Goal: Task Accomplishment & Management: Use online tool/utility

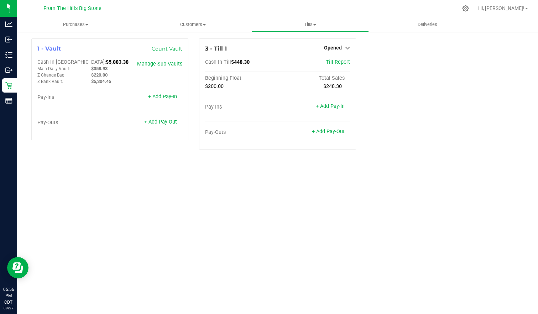
click at [346, 47] on icon at bounding box center [347, 47] width 5 height 5
click at [339, 62] on link "Close Till" at bounding box center [333, 63] width 19 height 6
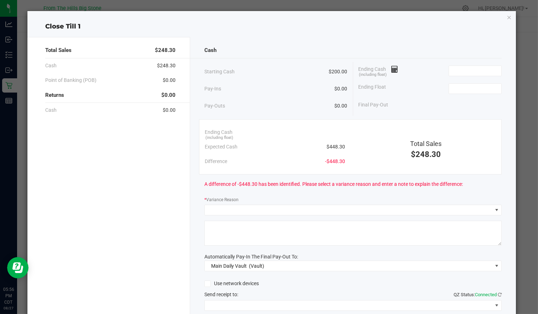
click at [461, 71] on input at bounding box center [475, 71] width 52 height 10
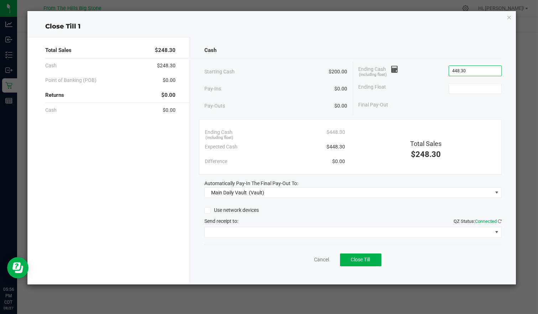
type input "$448.30"
click at [485, 84] on input at bounding box center [475, 89] width 52 height 10
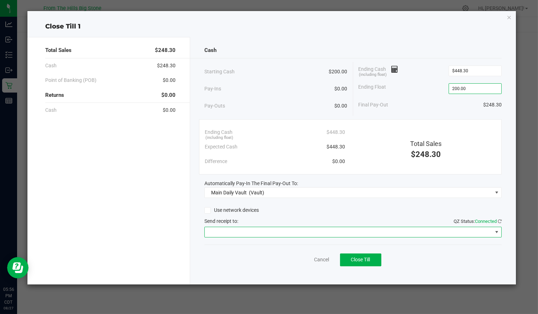
type input "$200.00"
click at [463, 232] on span at bounding box center [348, 232] width 287 height 10
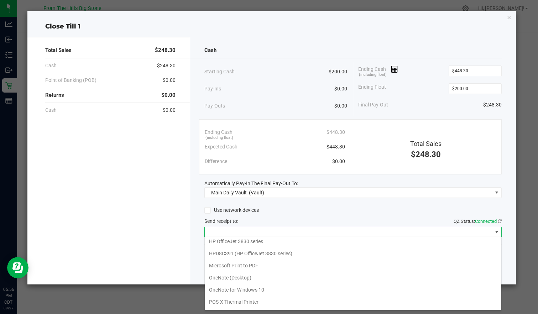
scroll to position [35, 0]
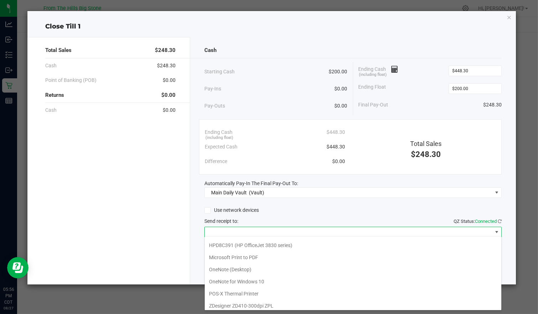
click at [314, 293] on Printer "POS-X Thermal Printer" at bounding box center [353, 294] width 297 height 12
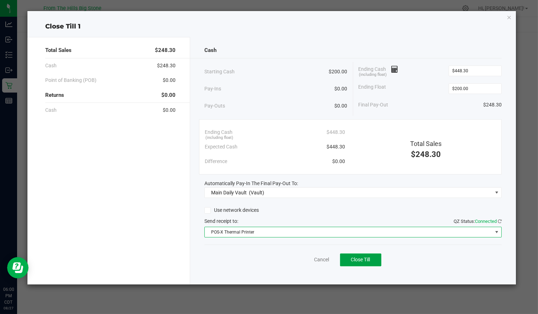
click at [359, 257] on span "Close Till" at bounding box center [360, 260] width 19 height 6
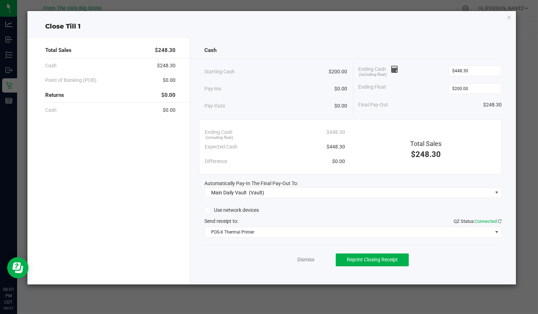
click at [509, 15] on icon "button" at bounding box center [509, 17] width 5 height 9
